Goal: Task Accomplishment & Management: Use online tool/utility

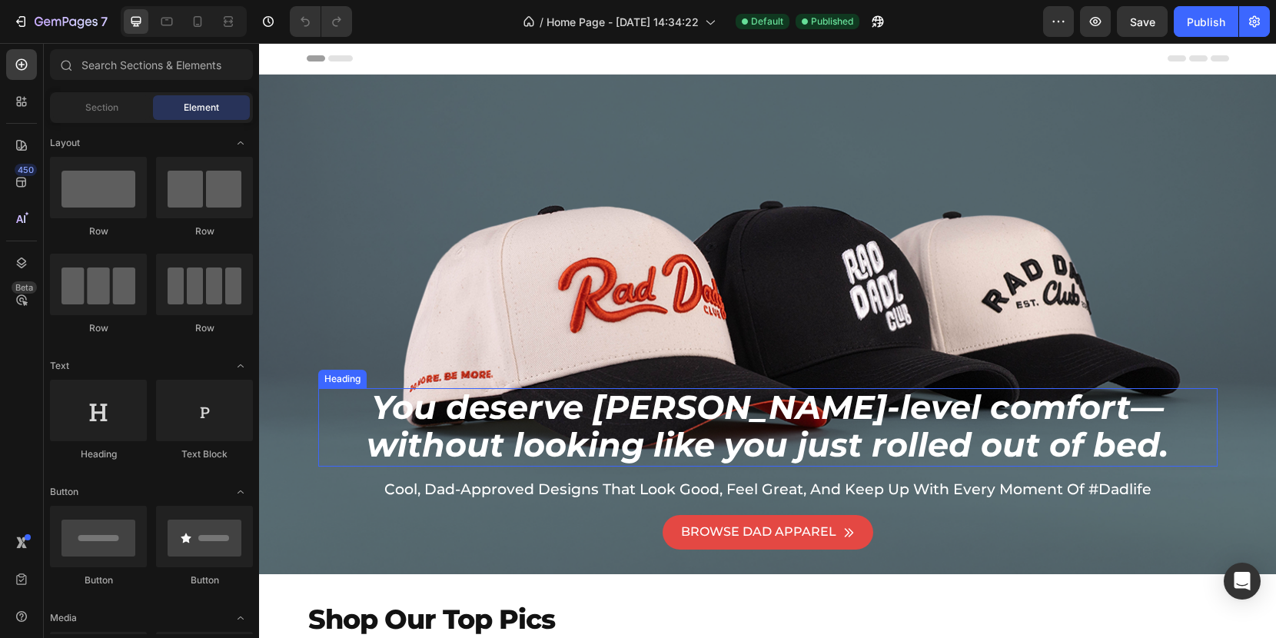
click at [534, 447] on span "without looking like you just rolled out of bed." at bounding box center [767, 444] width 801 height 41
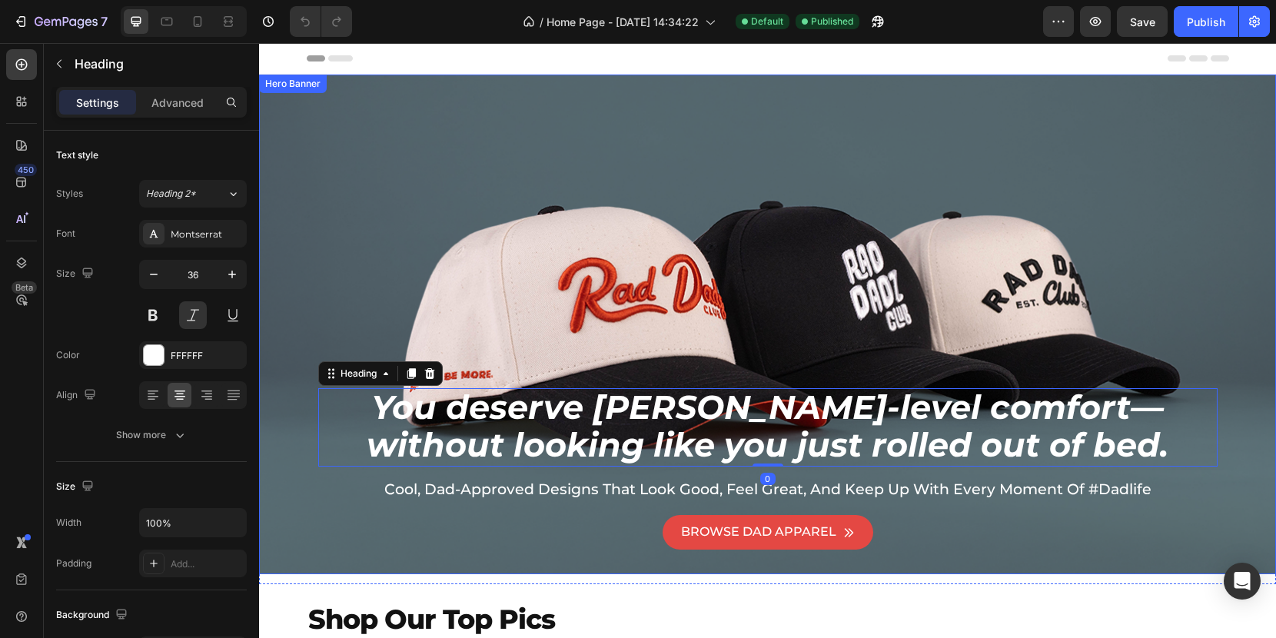
click at [475, 242] on div "Background Image" at bounding box center [767, 449] width 1017 height 749
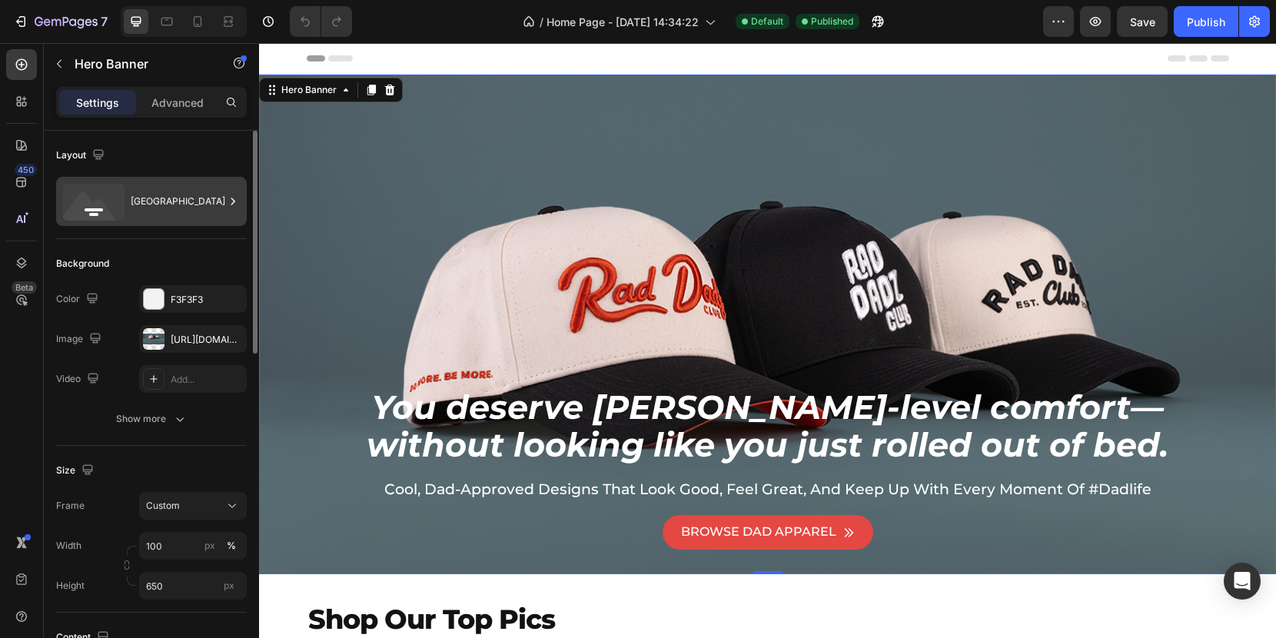
click at [234, 196] on icon at bounding box center [232, 201] width 15 height 15
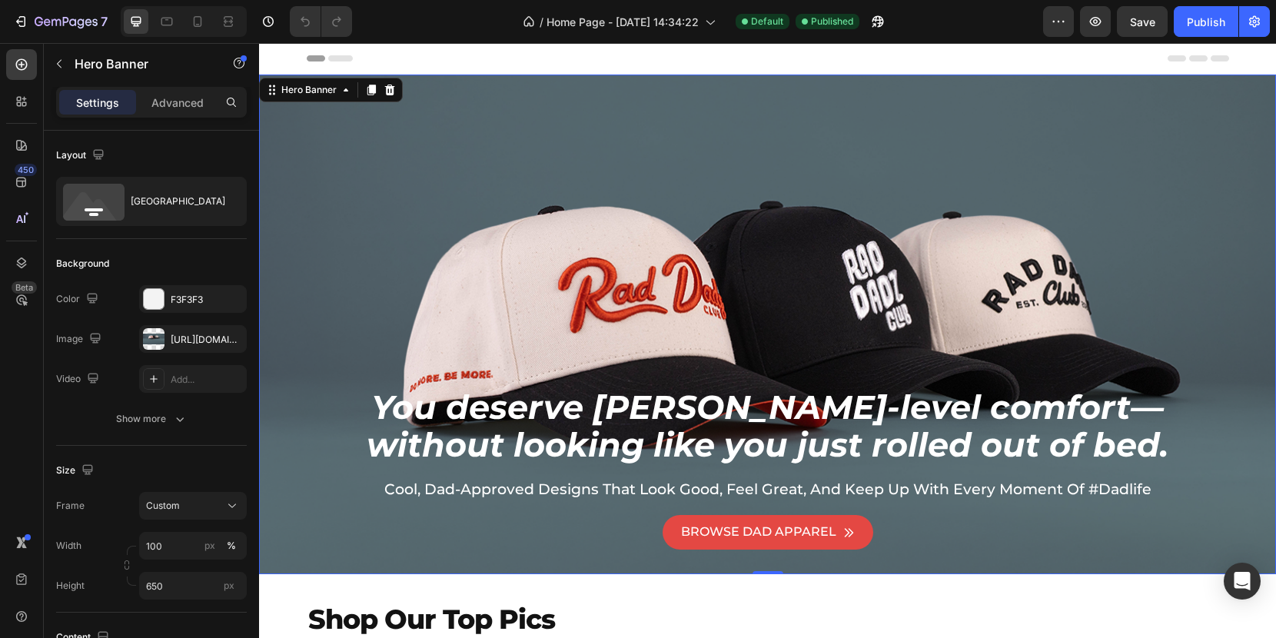
click at [379, 136] on div "Background Image" at bounding box center [767, 449] width 1017 height 749
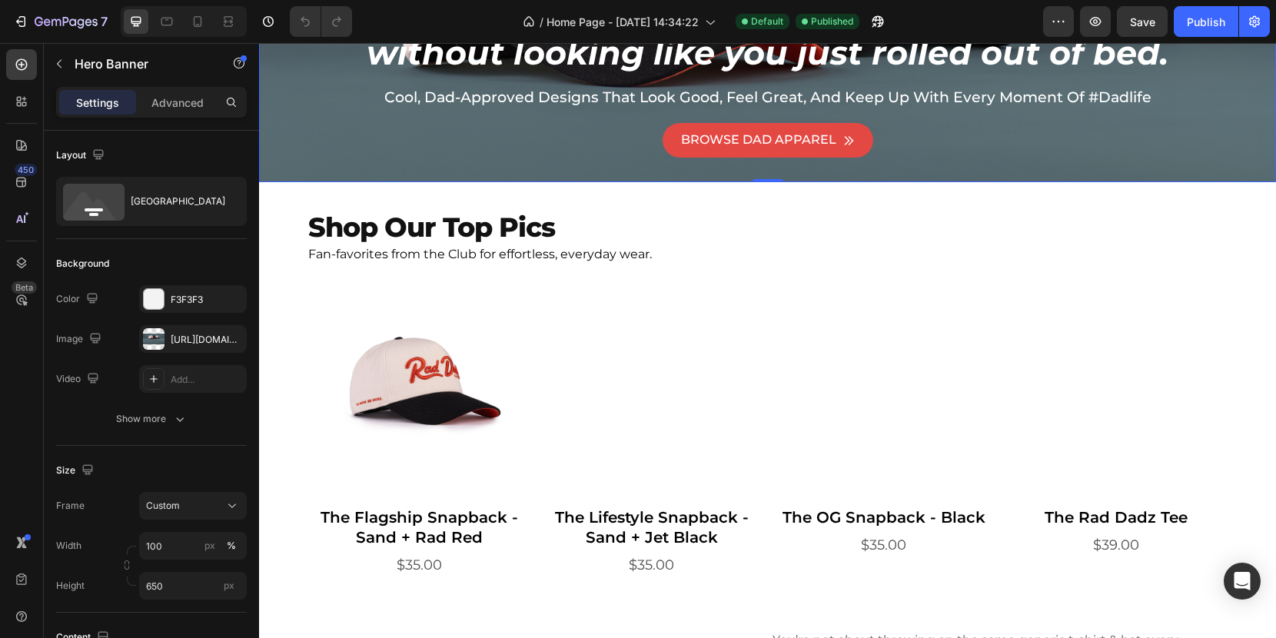
scroll to position [413, 0]
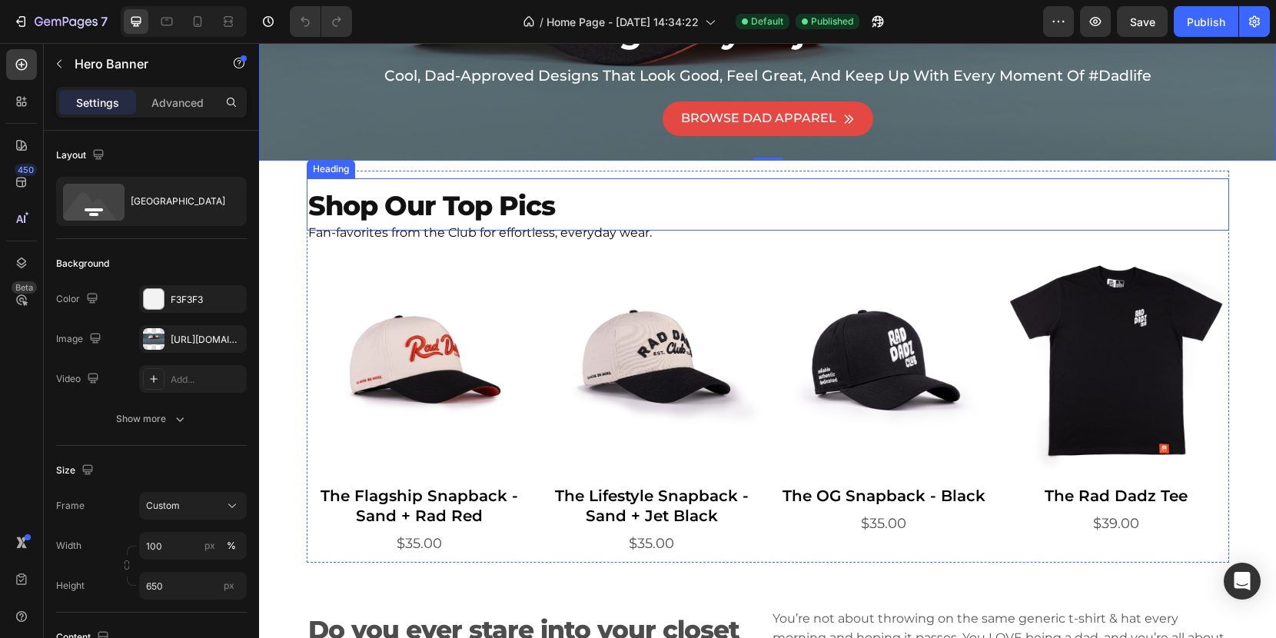
click at [528, 201] on span "Shop Our Top Pics" at bounding box center [431, 205] width 247 height 33
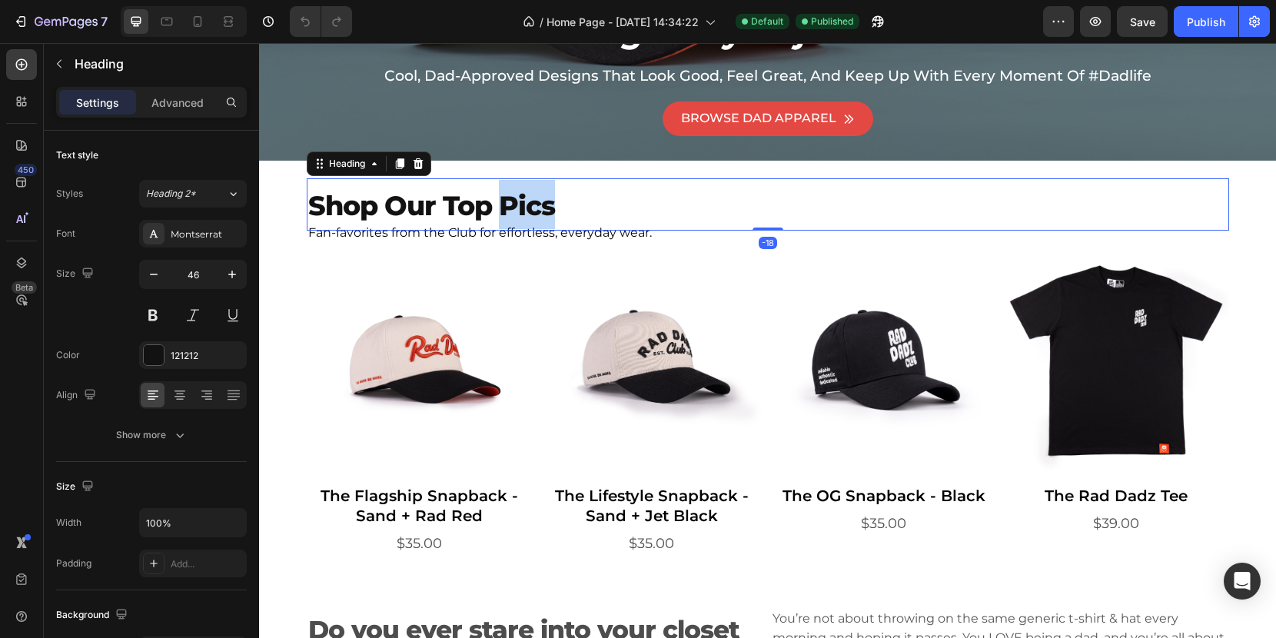
click at [539, 204] on span "Shop Our Top Pics" at bounding box center [431, 205] width 247 height 33
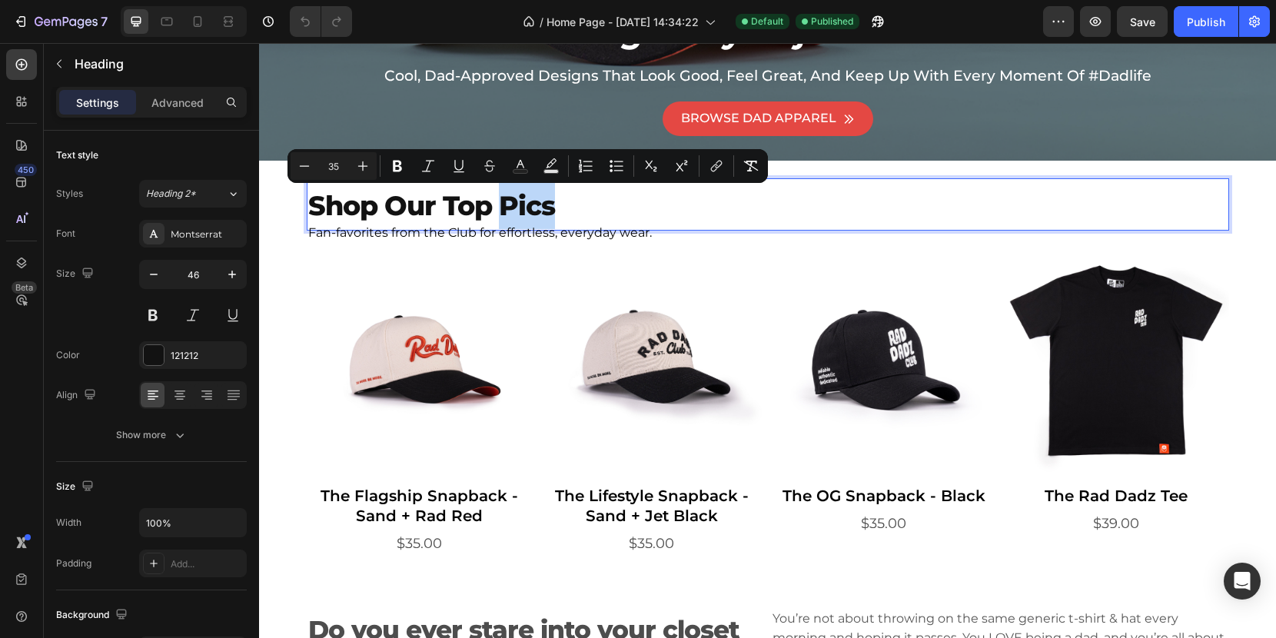
click at [546, 206] on span "Shop Our Top Pics" at bounding box center [431, 205] width 247 height 33
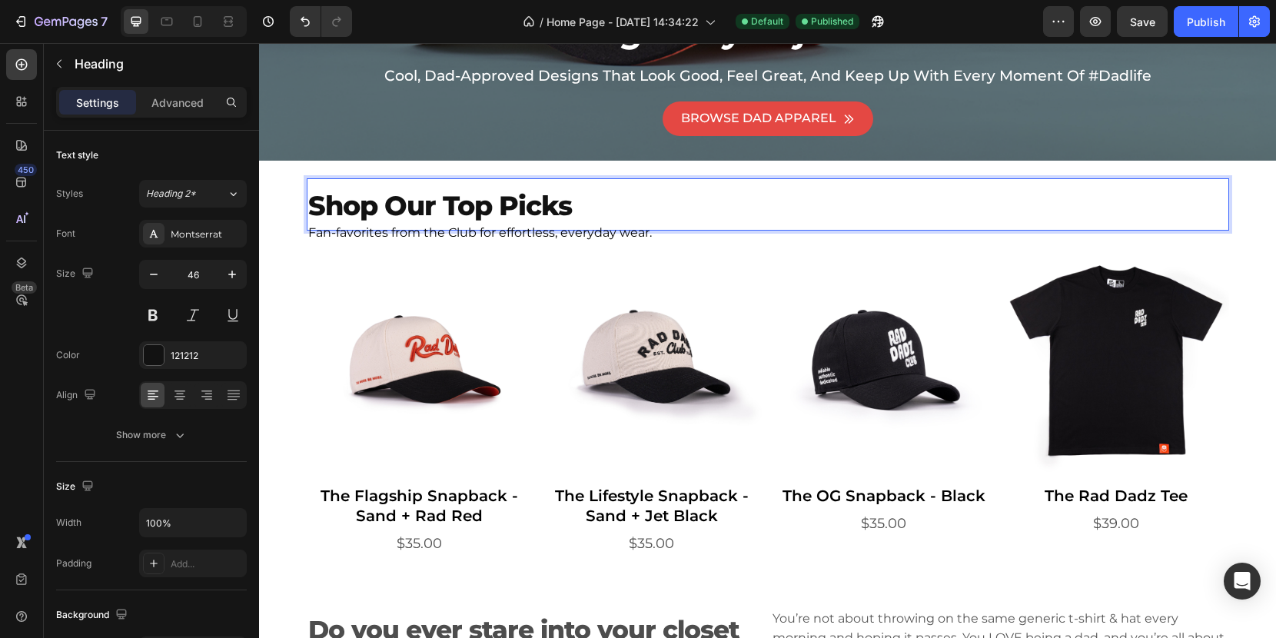
click at [583, 207] on p "Shop Our Top Picks" at bounding box center [767, 204] width 919 height 49
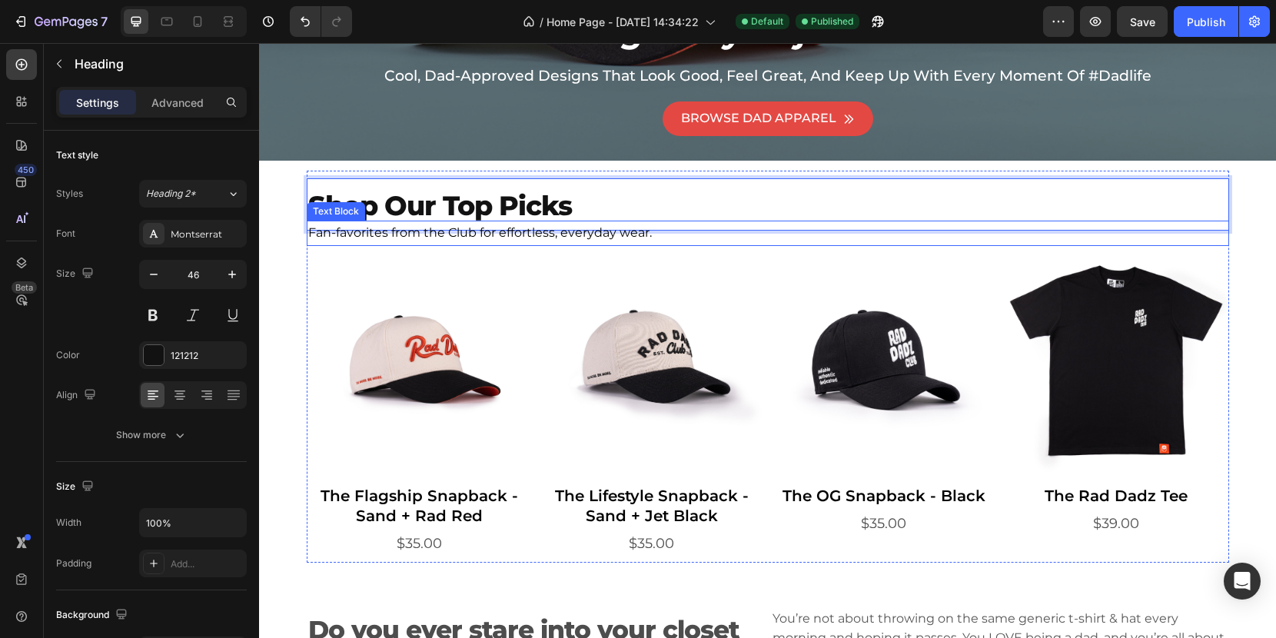
click at [692, 238] on p "Fan-favorites from the Club for effortless, everyday wear." at bounding box center [767, 233] width 919 height 22
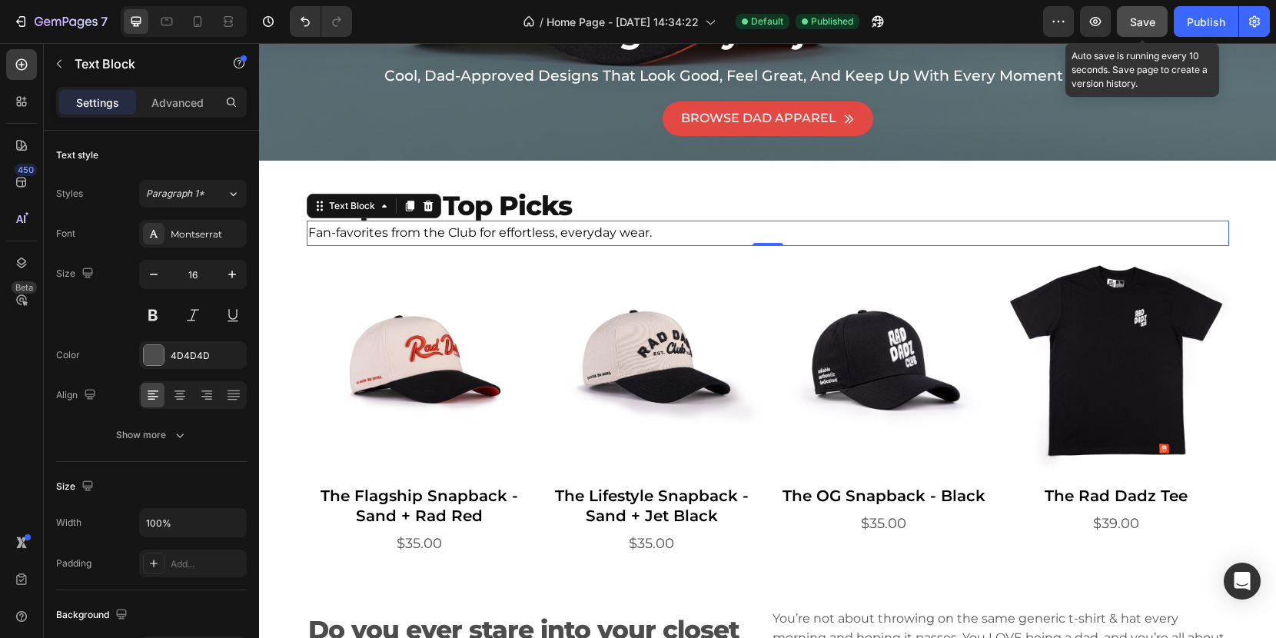
click at [1135, 18] on span "Save" at bounding box center [1142, 21] width 25 height 13
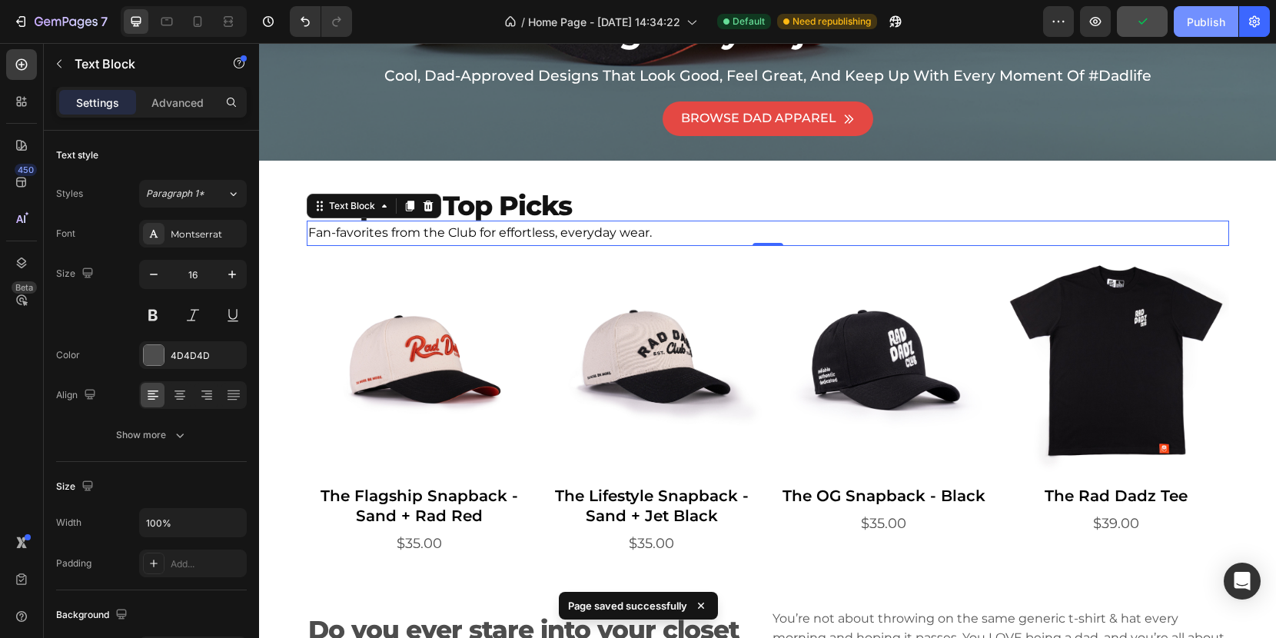
click at [1199, 28] on div "Publish" at bounding box center [1205, 22] width 38 height 16
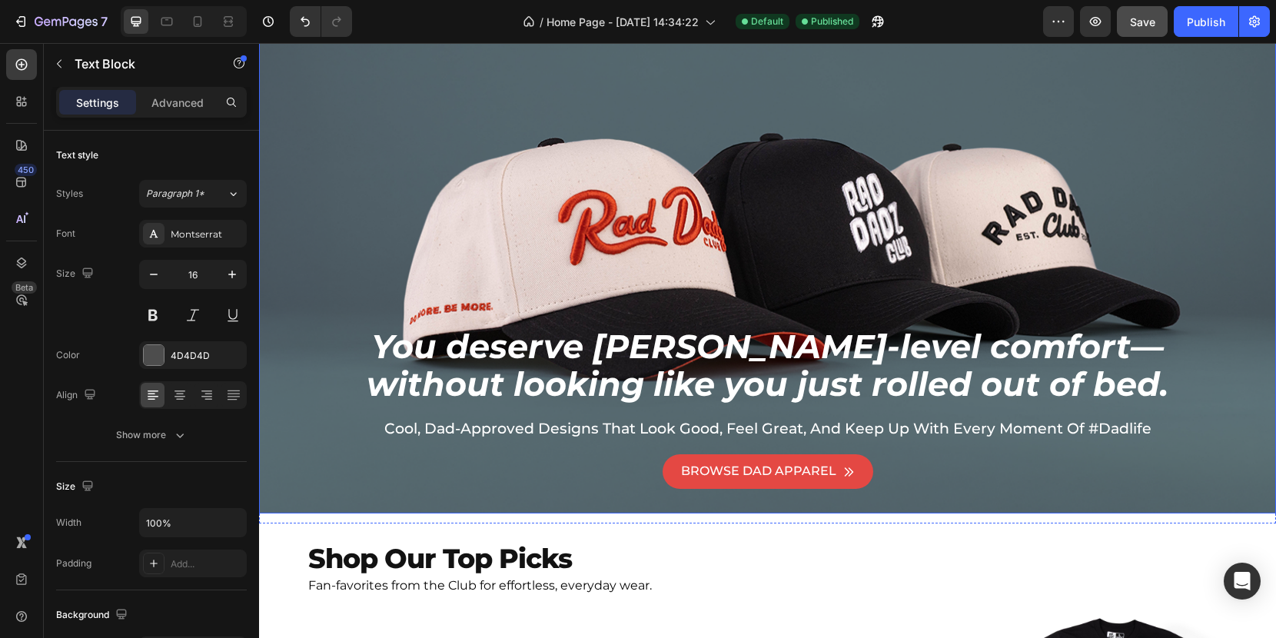
scroll to position [74, 0]
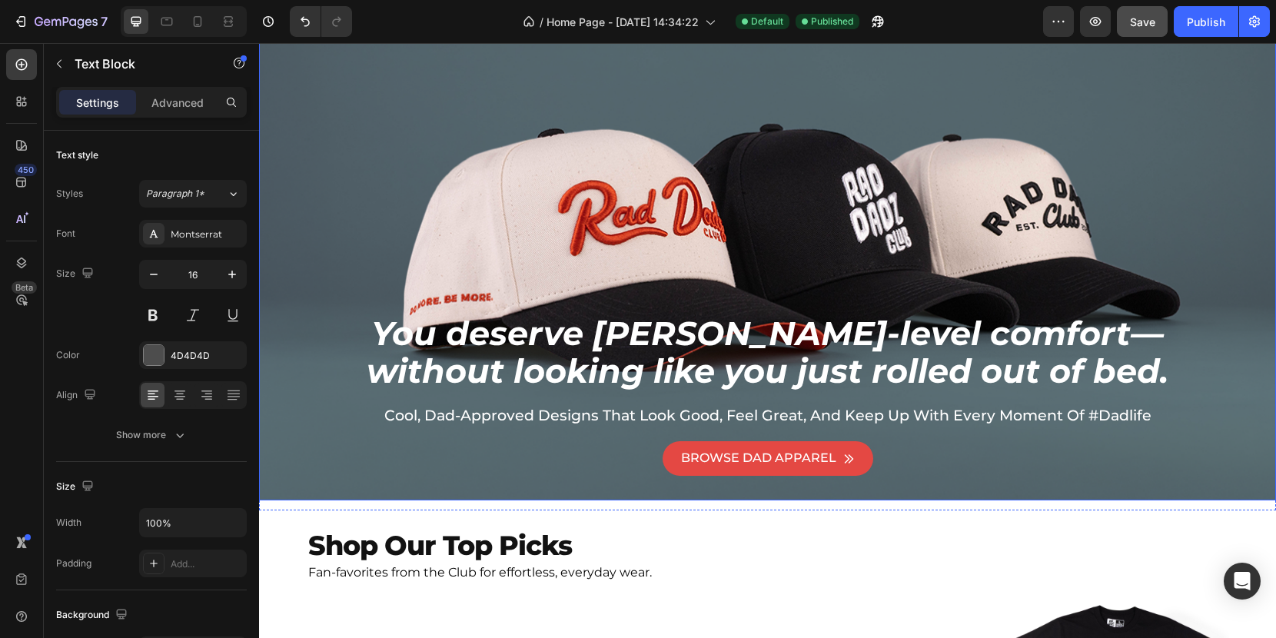
click at [543, 138] on div "Background Image" at bounding box center [767, 372] width 1017 height 749
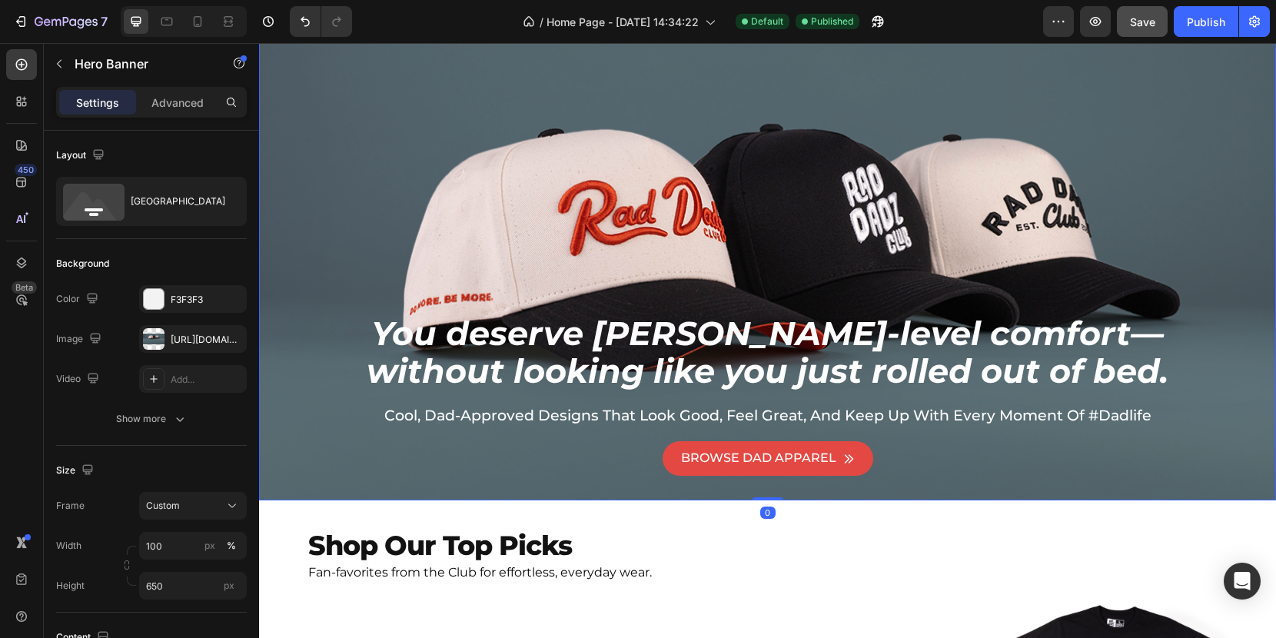
click at [636, 185] on div "Background Image" at bounding box center [767, 372] width 1017 height 749
click at [201, 18] on icon at bounding box center [198, 21] width 8 height 11
type input "Auto"
type input "100%"
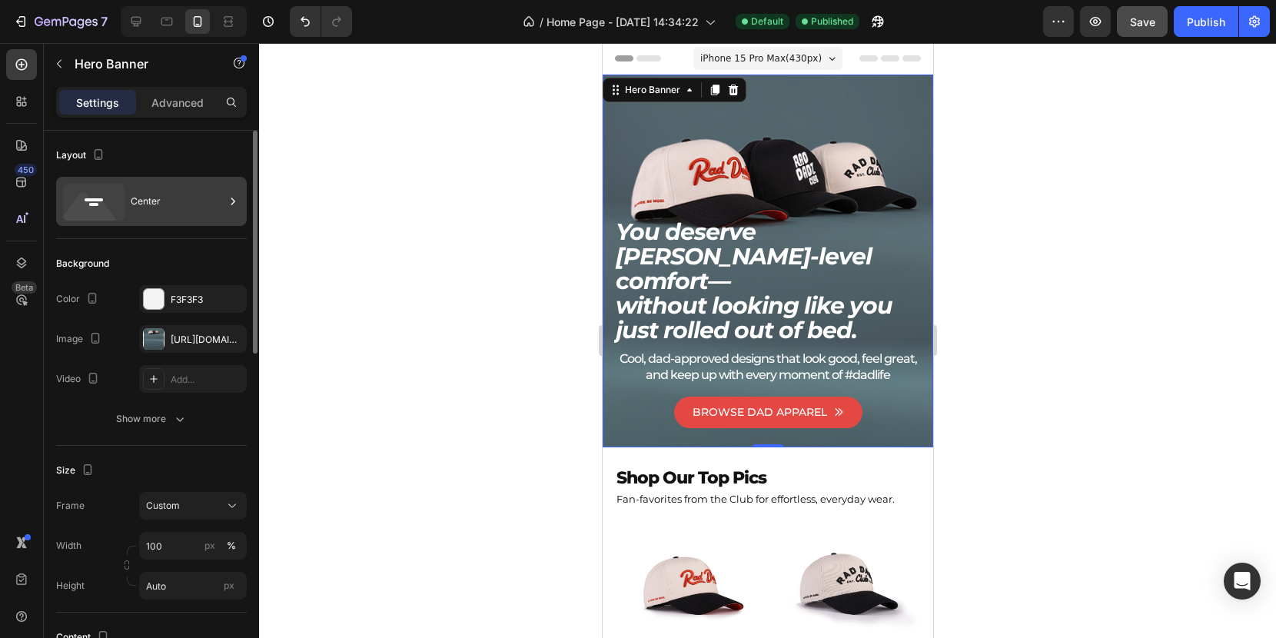
click at [161, 194] on div "Center" at bounding box center [178, 201] width 94 height 35
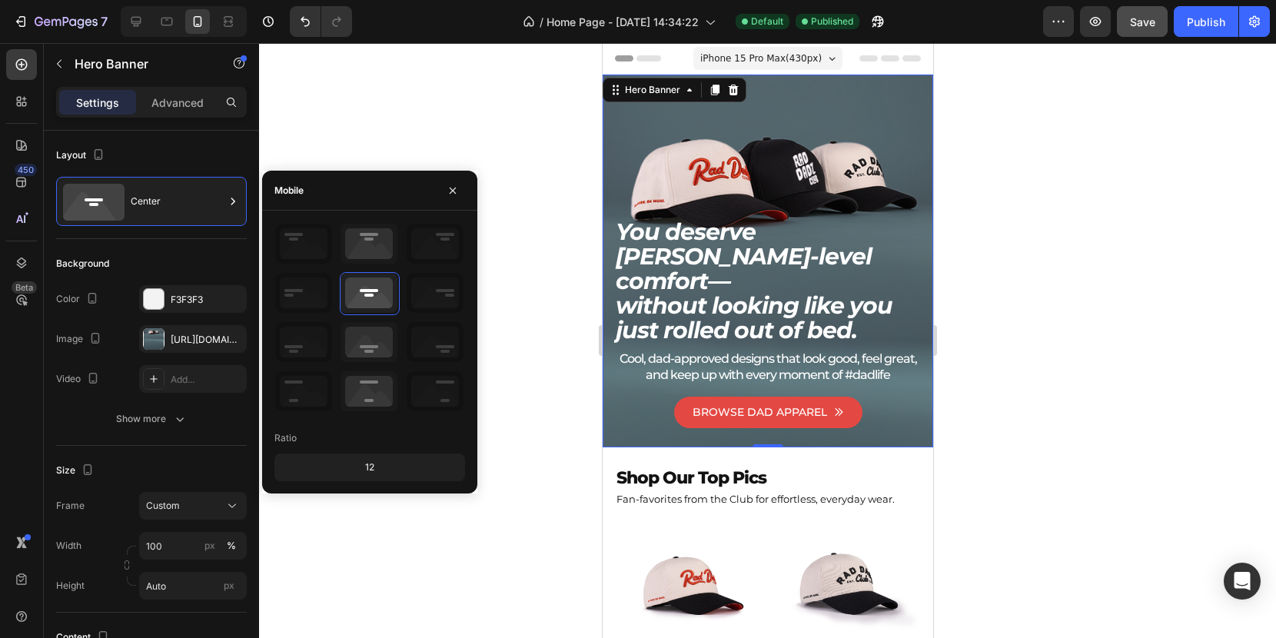
click at [539, 197] on div at bounding box center [767, 340] width 1017 height 595
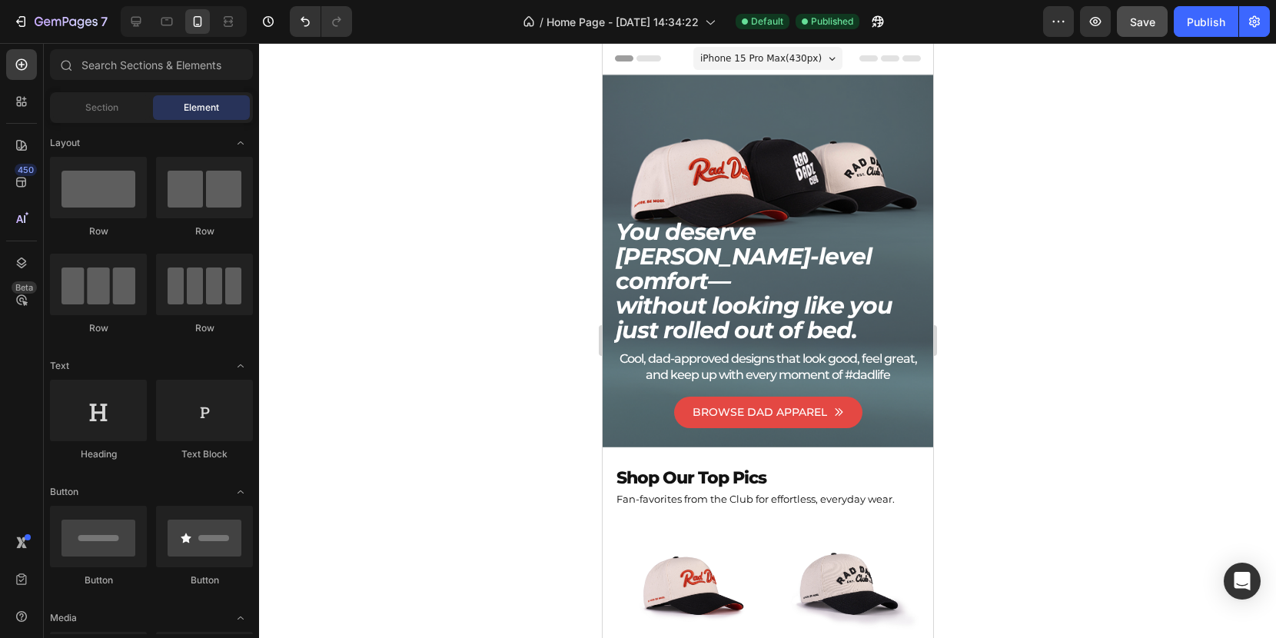
click at [723, 60] on span "iPhone 15 Pro Max ( 430 px)" at bounding box center [759, 58] width 121 height 15
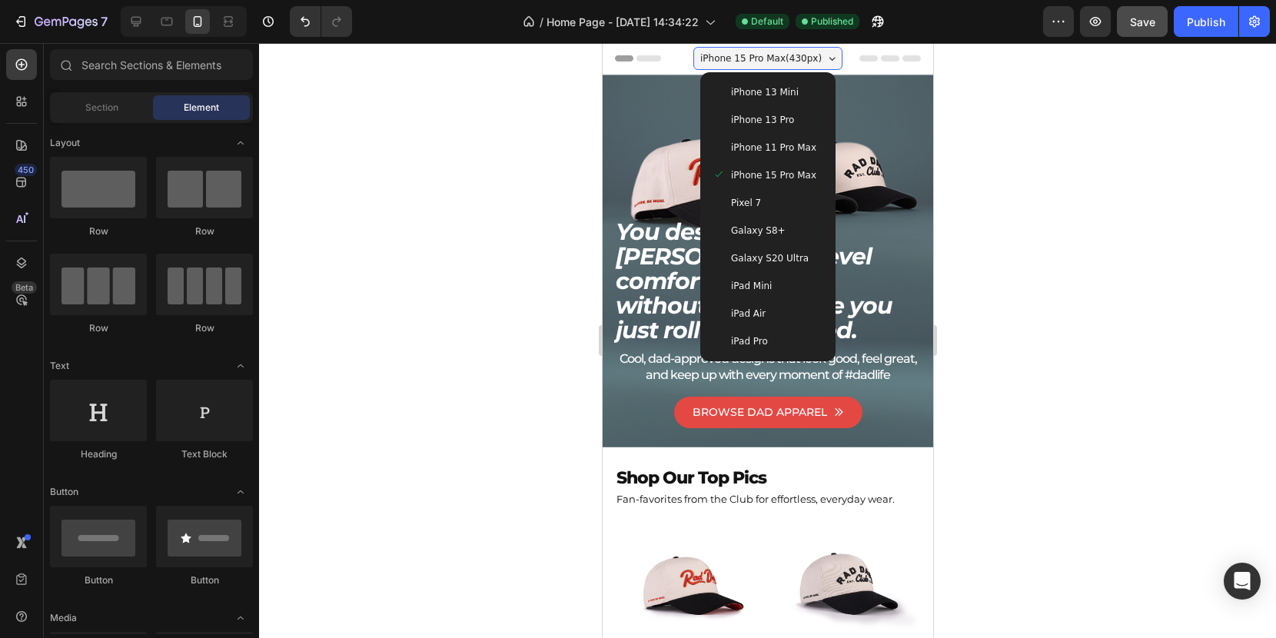
click at [764, 174] on span "iPhone 15 Pro Max" at bounding box center [772, 175] width 85 height 15
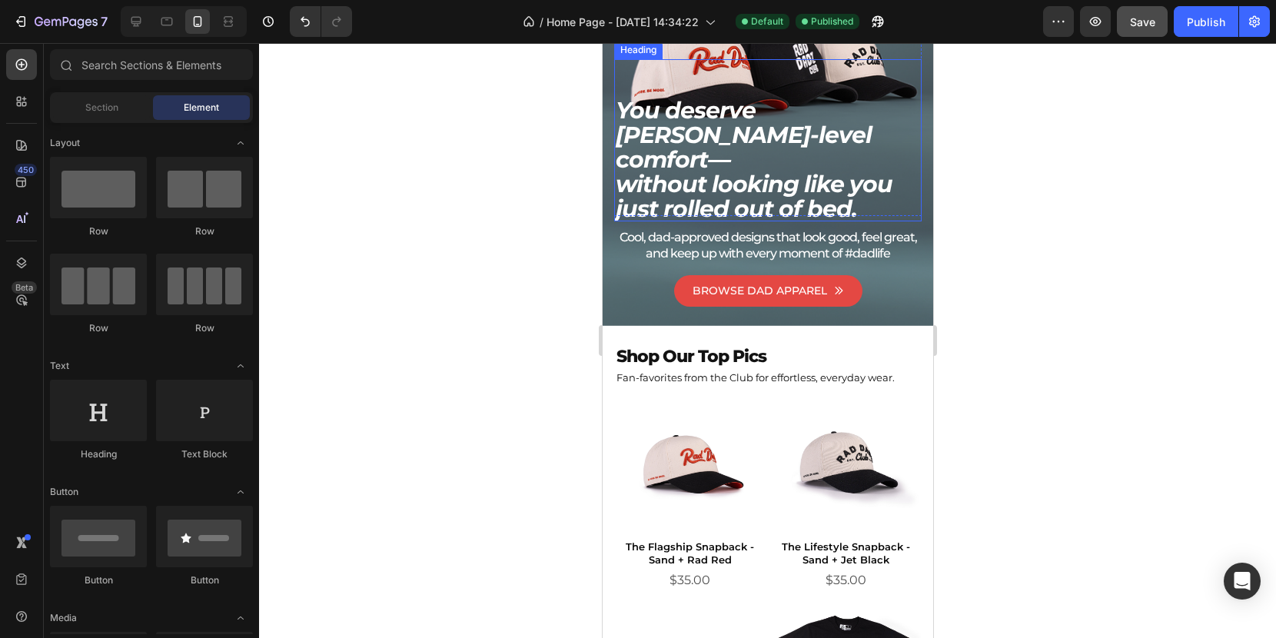
scroll to position [124, 0]
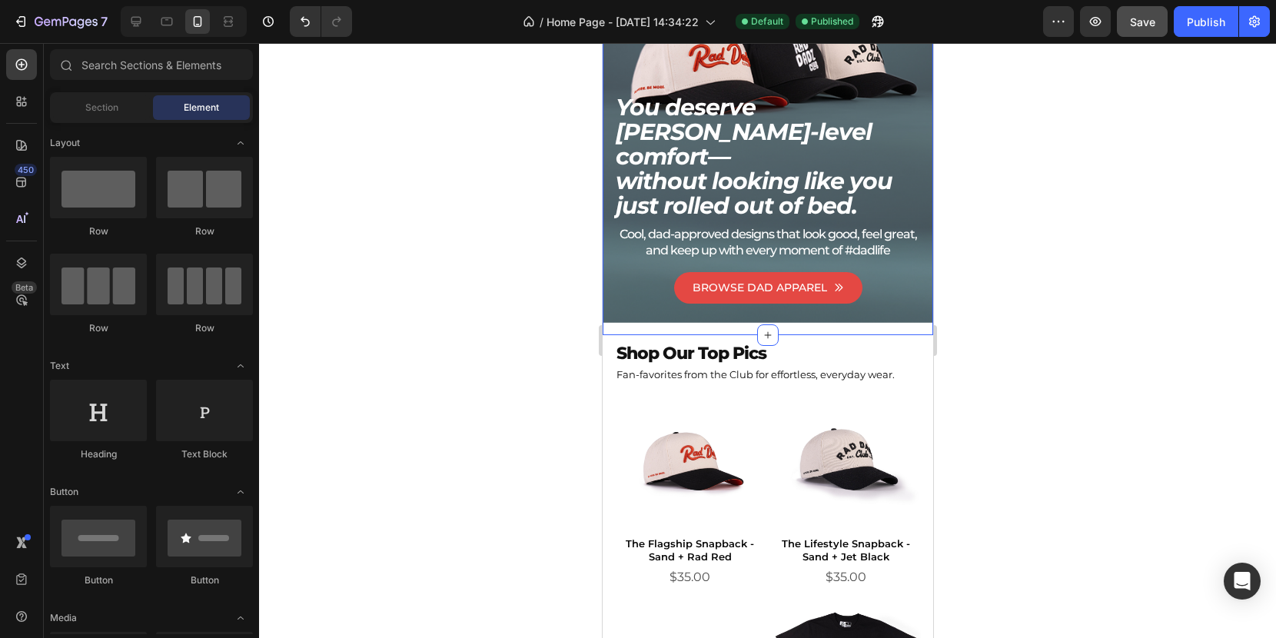
click at [731, 335] on h2 "Shop Our Top Pics" at bounding box center [767, 351] width 306 height 32
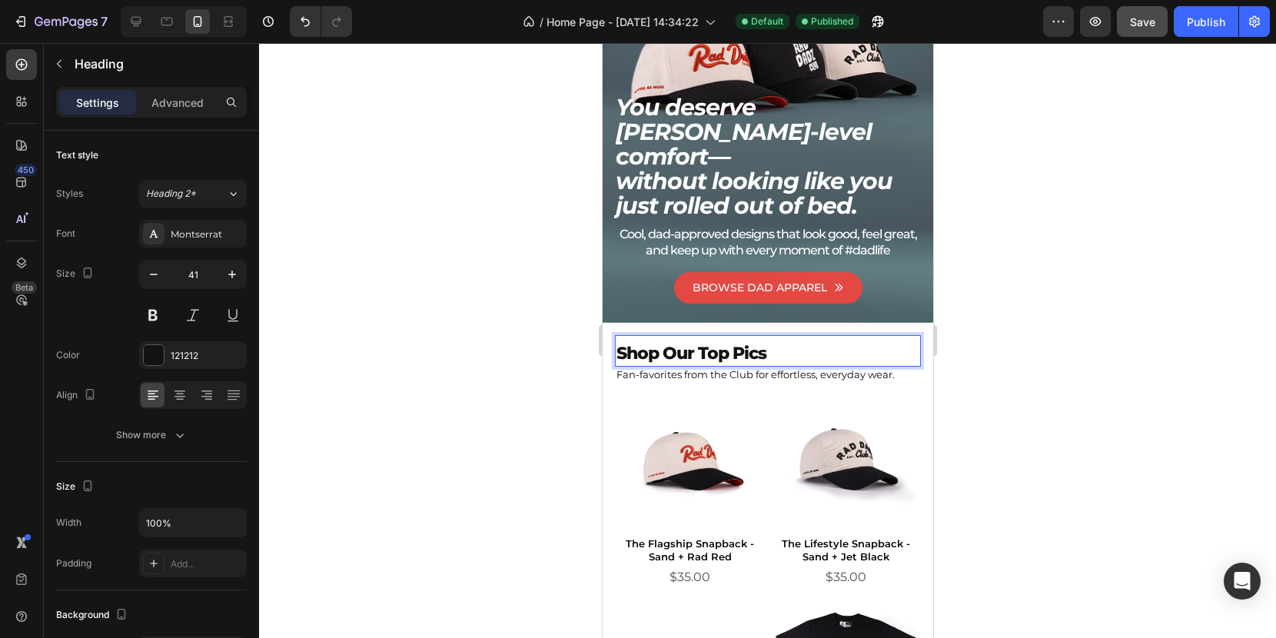
click at [759, 343] on span "Shop Our Top Pics" at bounding box center [690, 353] width 150 height 21
click at [798, 337] on p "Shop Our Top Picks" at bounding box center [766, 351] width 303 height 28
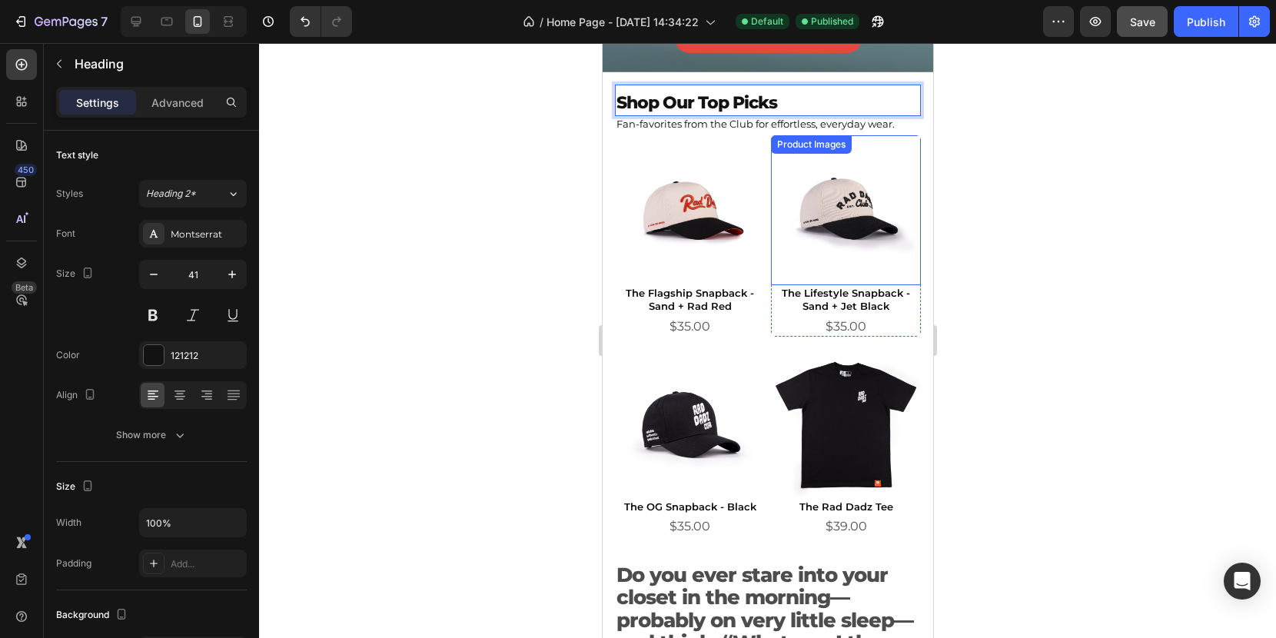
scroll to position [383, 0]
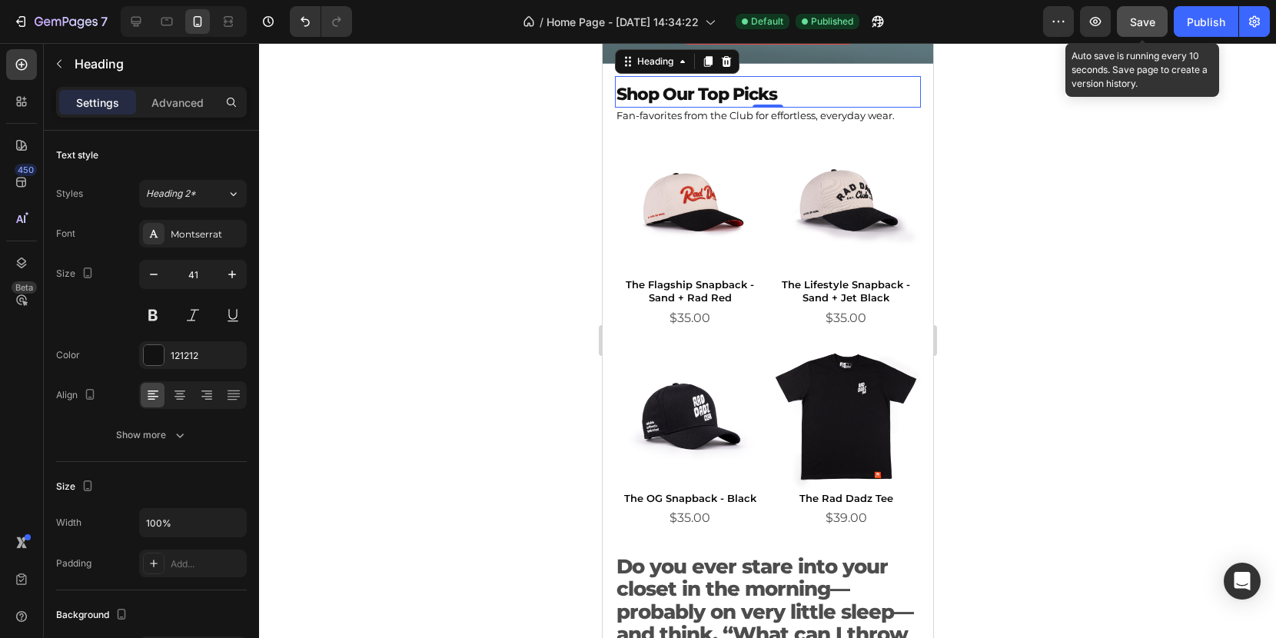
click at [1149, 8] on button "Save" at bounding box center [1141, 21] width 51 height 31
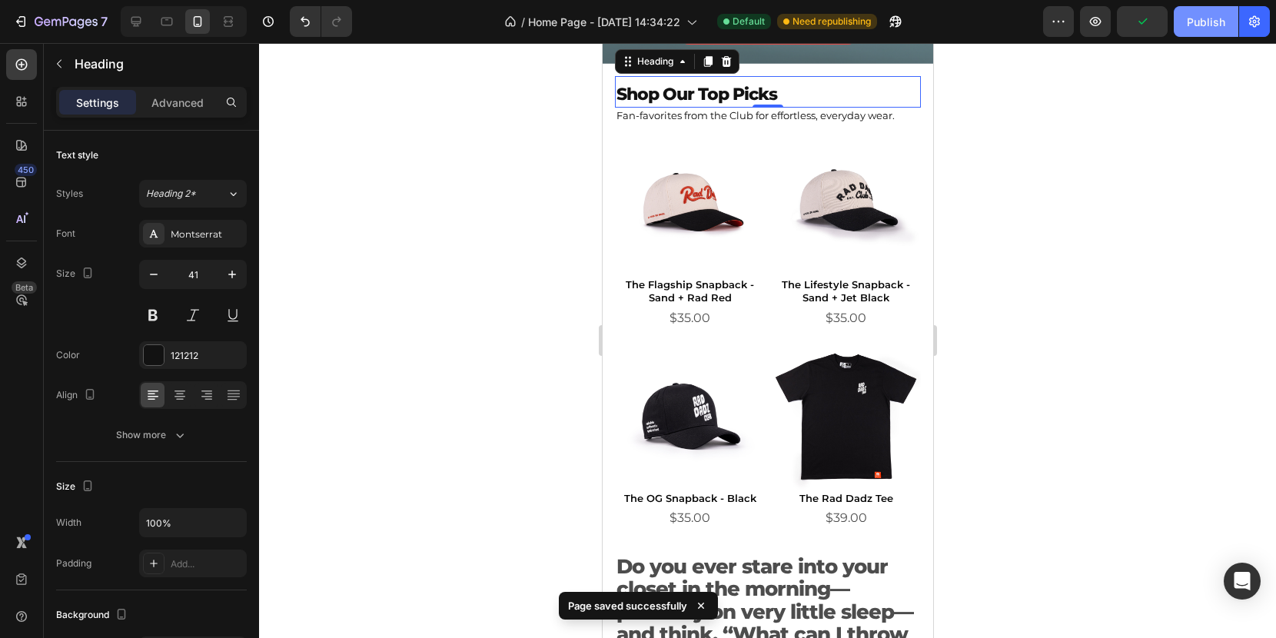
click at [1197, 29] on button "Publish" at bounding box center [1205, 21] width 65 height 31
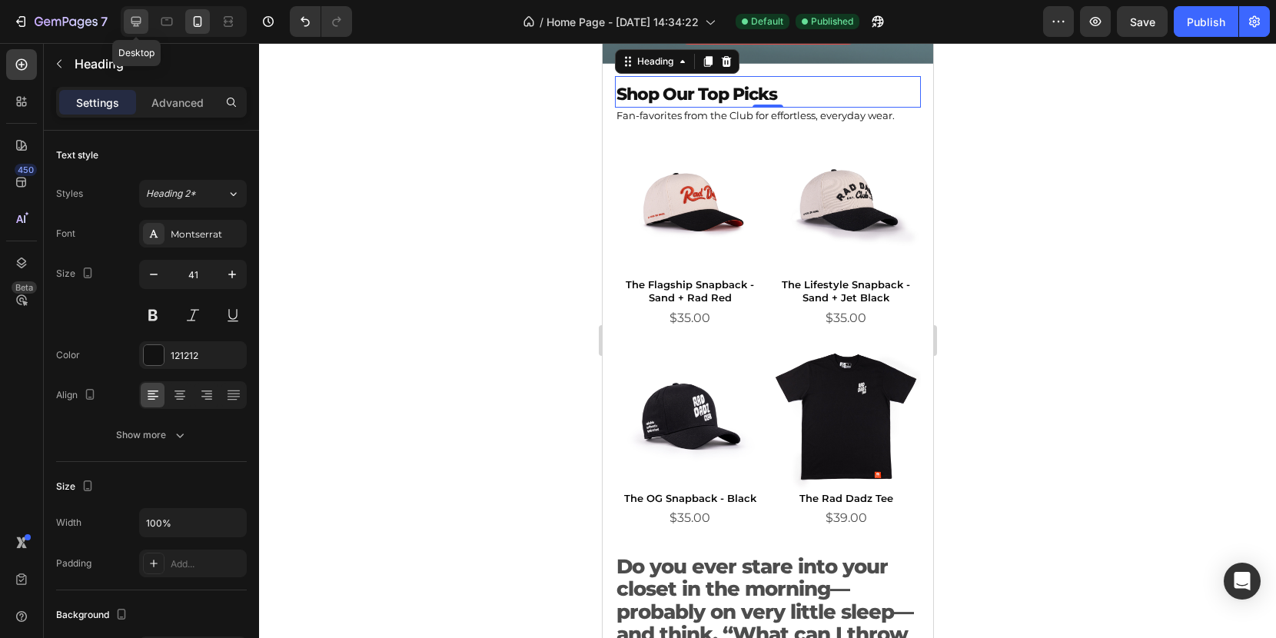
click at [145, 19] on div at bounding box center [136, 21] width 25 height 25
type input "46"
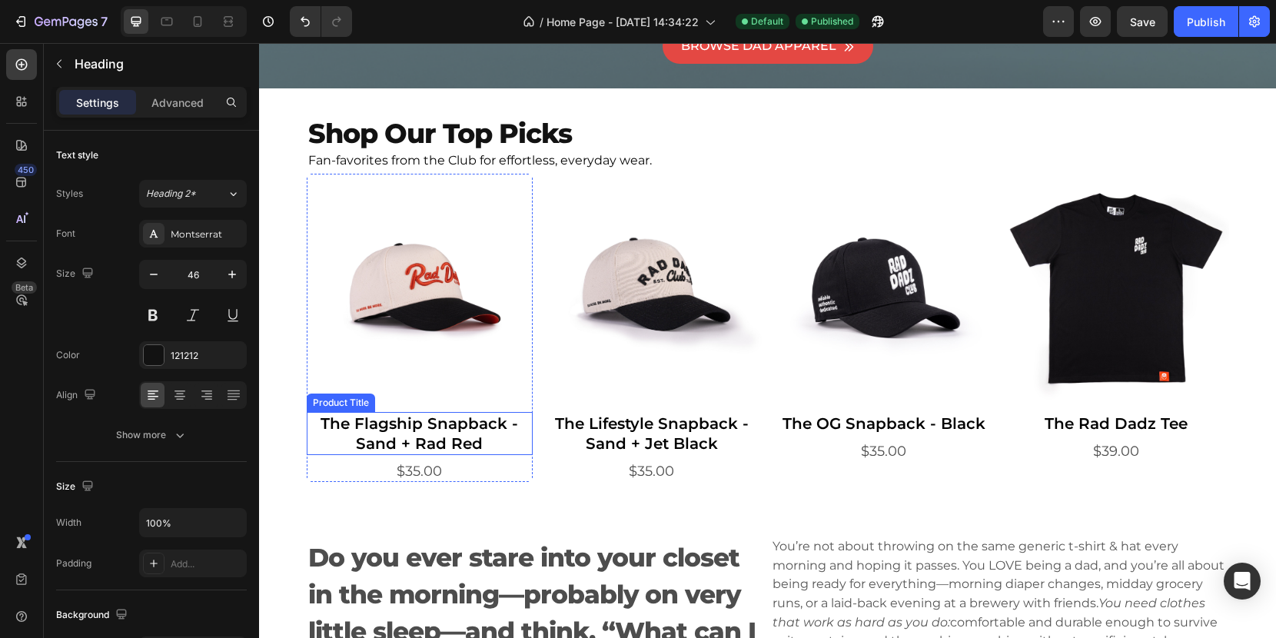
scroll to position [496, 0]
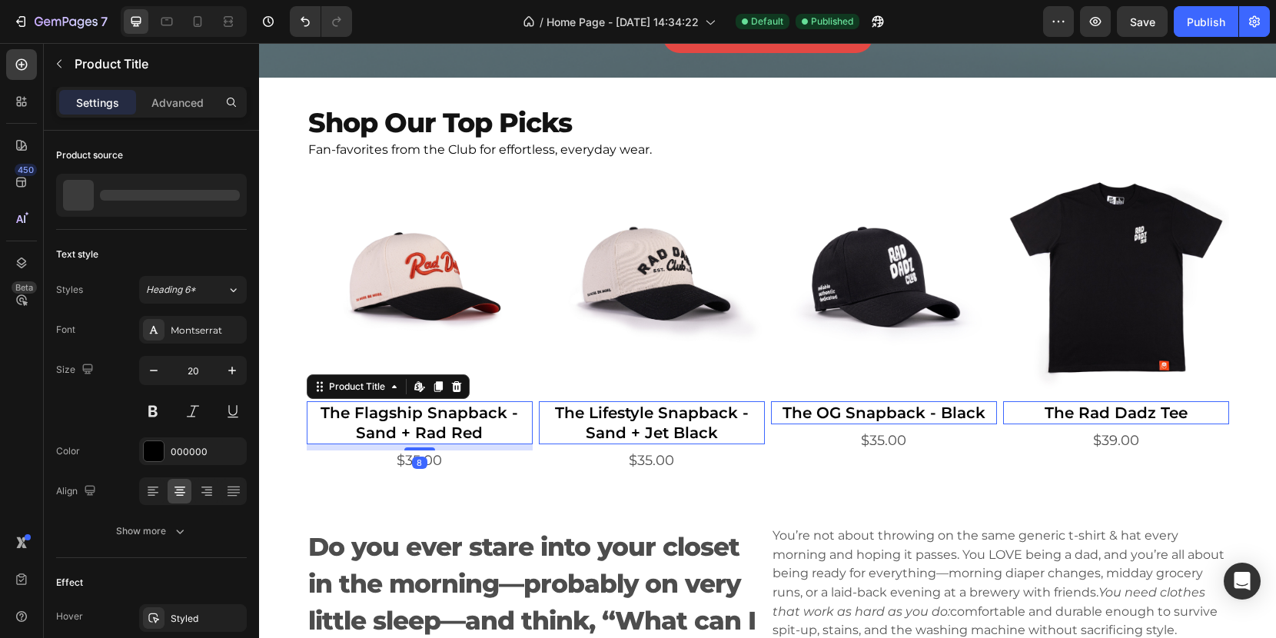
click at [509, 431] on h2 "The Flagship Snapback - Sand + Rad Red" at bounding box center [420, 422] width 226 height 43
click at [344, 416] on h2 "The Flagship Snapback - Sand + Rad Red" at bounding box center [420, 422] width 226 height 43
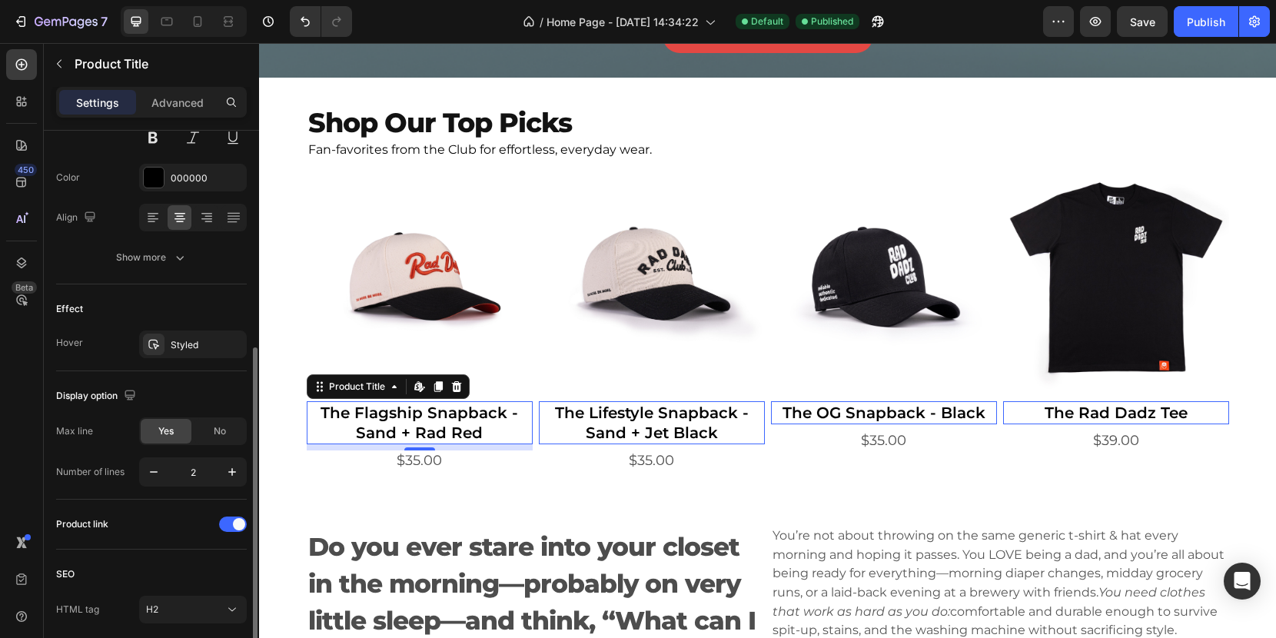
scroll to position [333, 0]
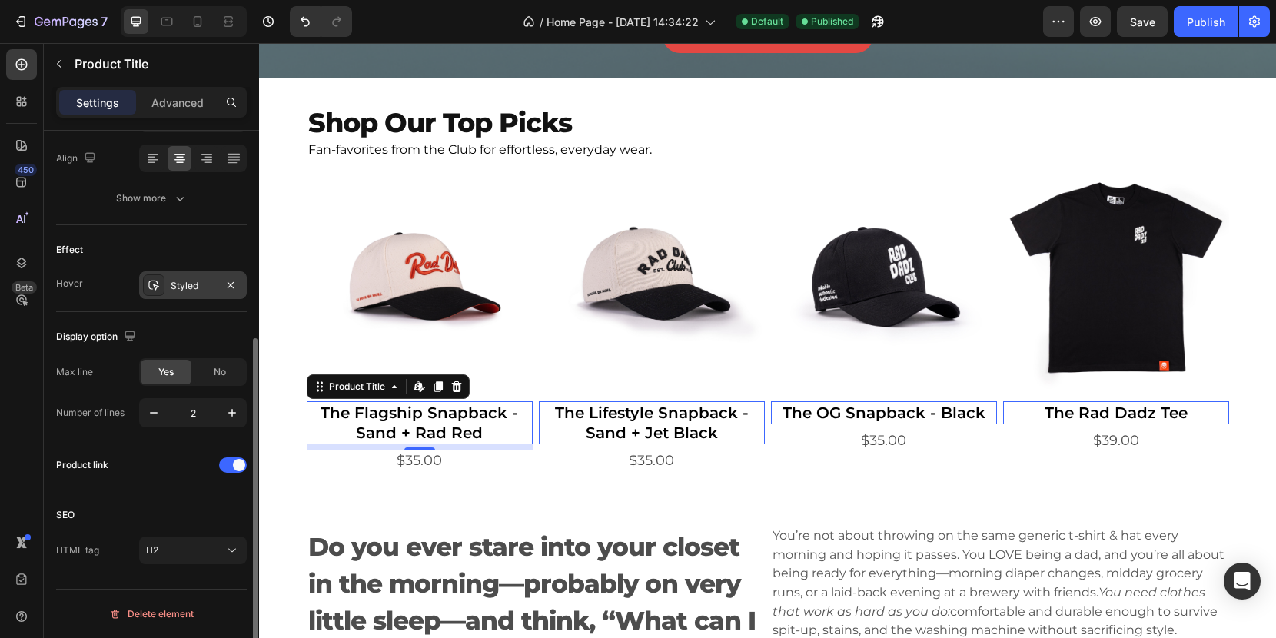
click at [187, 289] on div "Styled" at bounding box center [193, 286] width 45 height 14
click at [102, 290] on div "Hover Styled" at bounding box center [151, 285] width 191 height 28
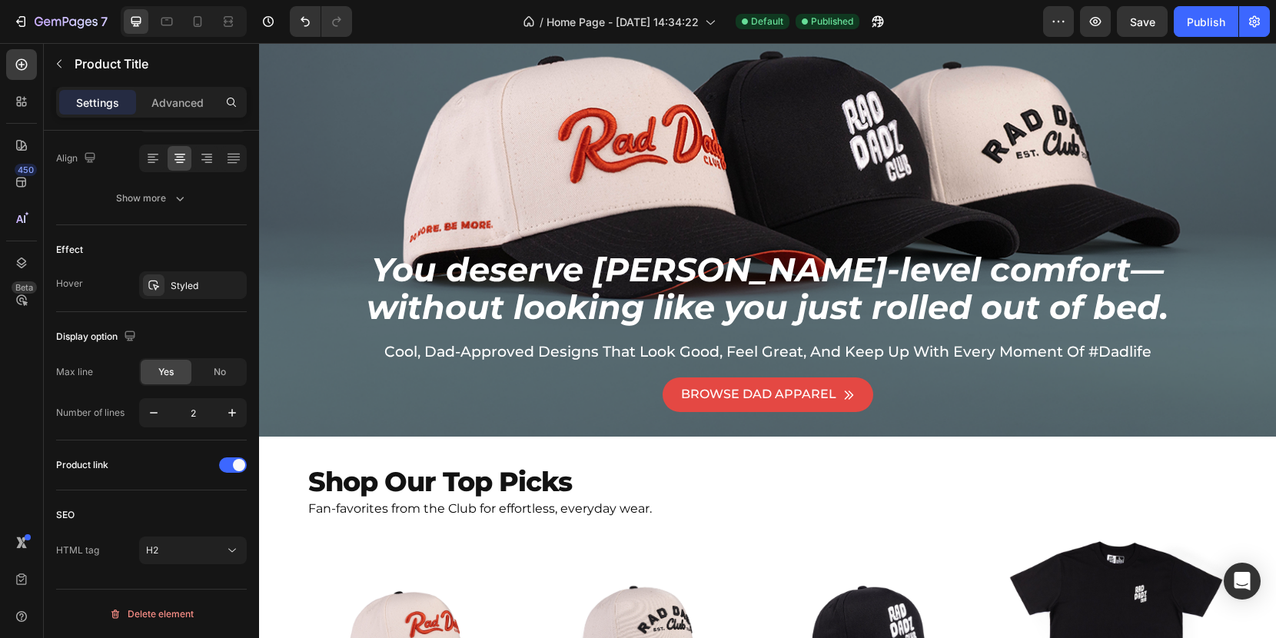
scroll to position [0, 0]
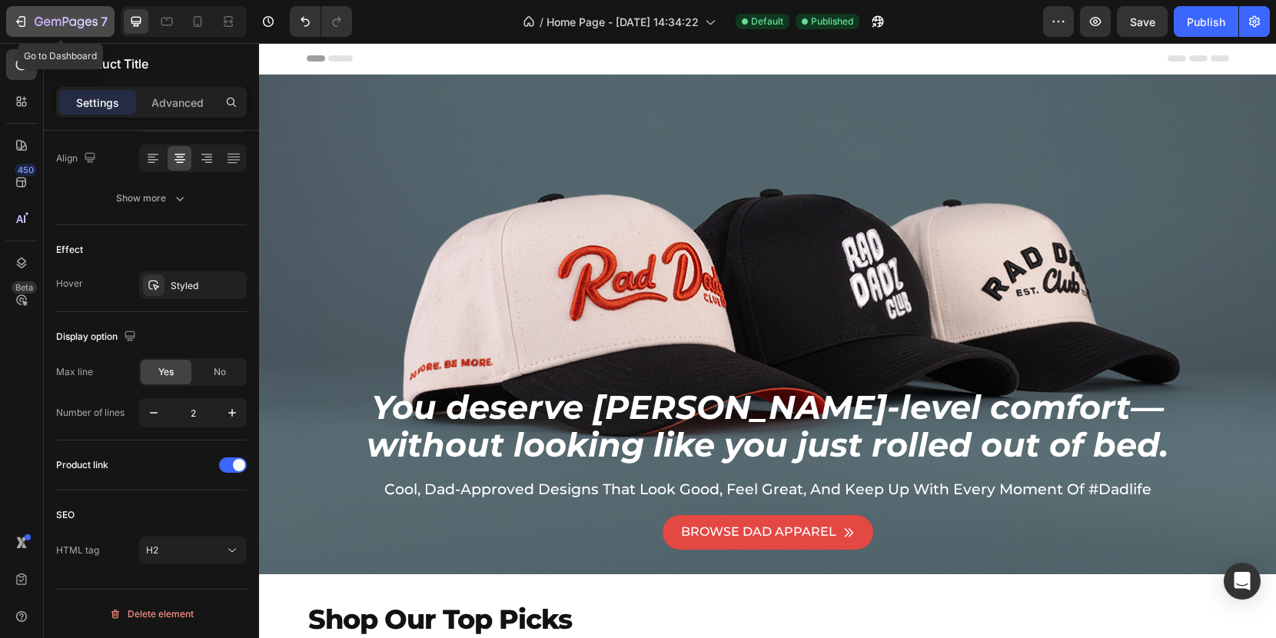
click at [25, 24] on icon "button" at bounding box center [20, 21] width 15 height 15
